Goal: Find contact information: Find contact information

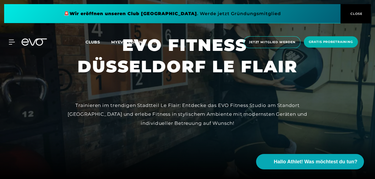
click at [34, 41] on icon at bounding box center [33, 42] width 25 height 7
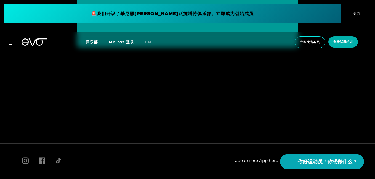
scroll to position [2891, 0]
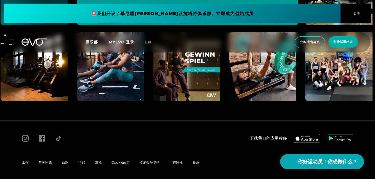
click at [195, 161] on span "联系" at bounding box center [195, 163] width 7 height 4
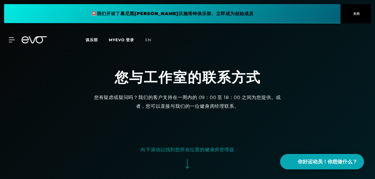
scroll to position [110, 0]
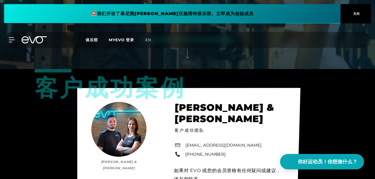
drag, startPoint x: 231, startPoint y: 155, endPoint x: 188, endPoint y: 156, distance: 43.3
click at [188, 156] on div "客户成功案例 比[PERSON_NAME] & [PERSON_NAME] & [PERSON_NAME] 客户成功团队 [EMAIL_ADDRESS][DO…" at bounding box center [188, 161] width 223 height 147
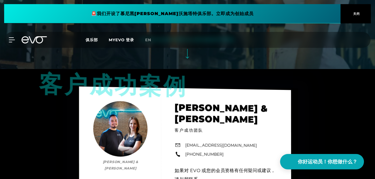
copy link "49 173 2892579"
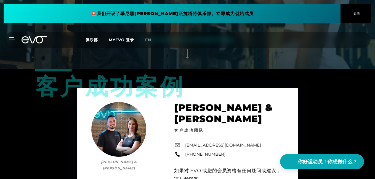
scroll to position [2591, 0]
